Goal: Task Accomplishment & Management: Use online tool/utility

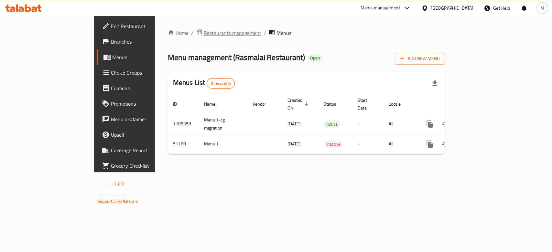
click at [204, 33] on span "Restaurants management" at bounding box center [233, 33] width 58 height 8
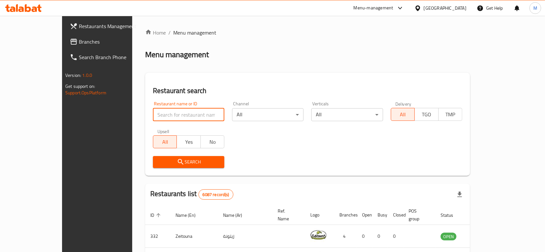
click at [173, 113] on input "search" at bounding box center [188, 114] width 71 height 13
click button "Search" at bounding box center [188, 162] width 71 height 12
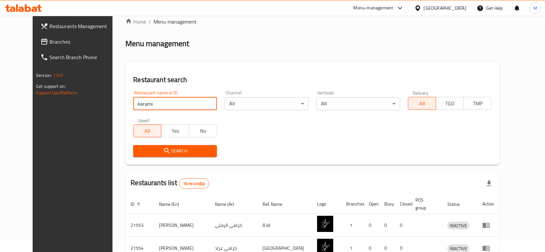
scroll to position [43, 0]
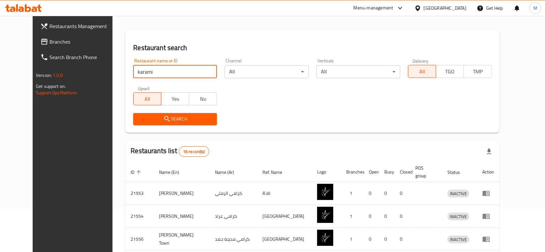
click at [160, 72] on input "karami" at bounding box center [175, 71] width 84 height 13
type input "karami food"
click button "Search" at bounding box center [175, 119] width 84 height 12
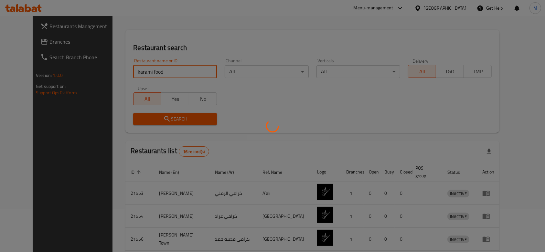
scroll to position [23, 0]
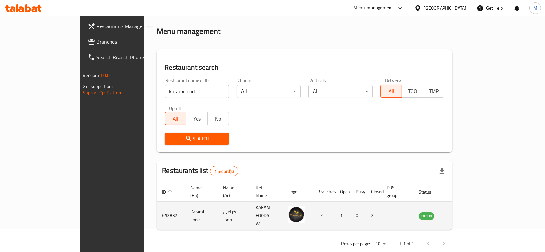
click at [157, 206] on td "652832" at bounding box center [171, 216] width 28 height 28
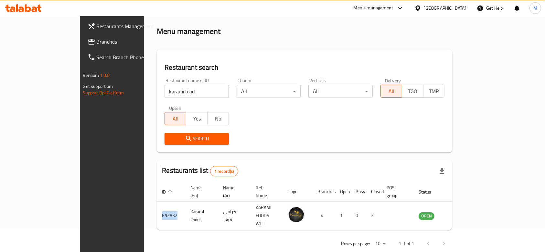
copy td "652832"
